Goal: Information Seeking & Learning: Learn about a topic

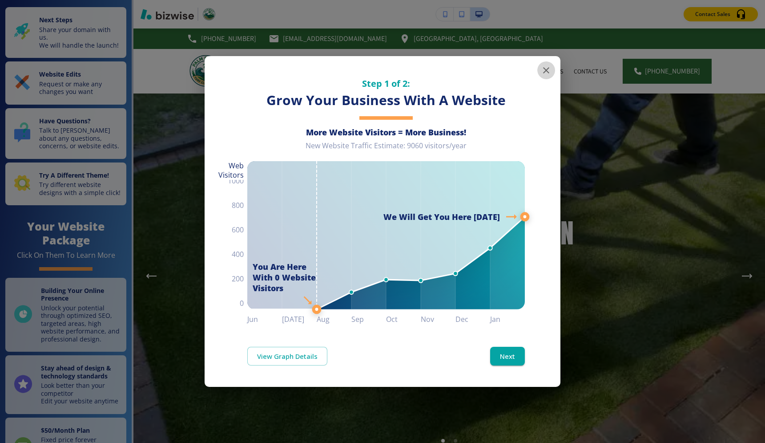
click at [541, 71] on icon "button" at bounding box center [546, 70] width 11 height 11
